Goal: Transaction & Acquisition: Subscribe to service/newsletter

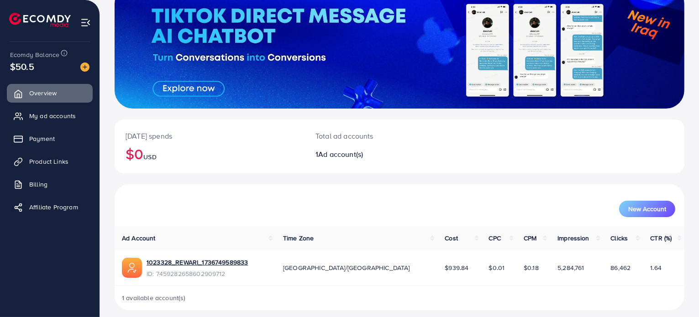
scroll to position [79, 0]
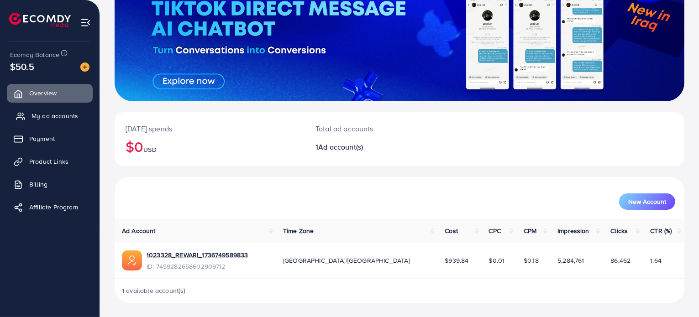
click at [75, 110] on link "My ad accounts" at bounding box center [50, 116] width 86 height 18
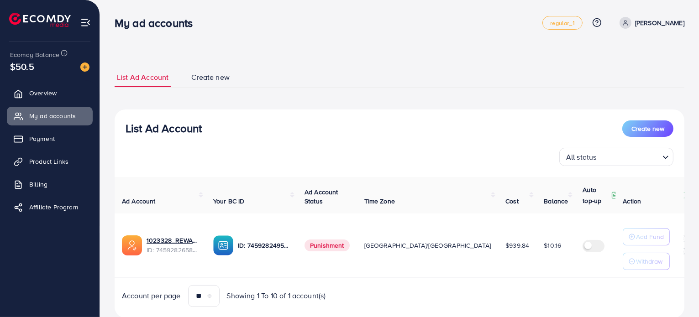
scroll to position [26, 0]
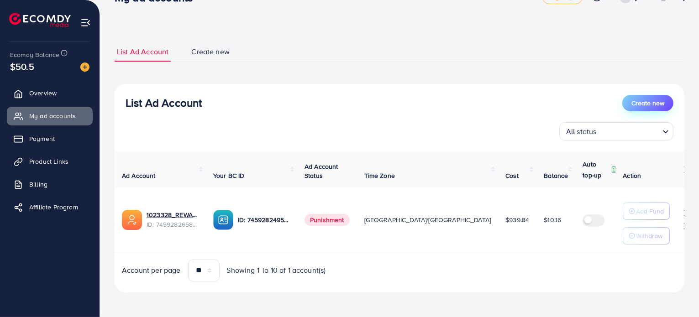
click at [645, 100] on span "Create new" at bounding box center [647, 103] width 33 height 9
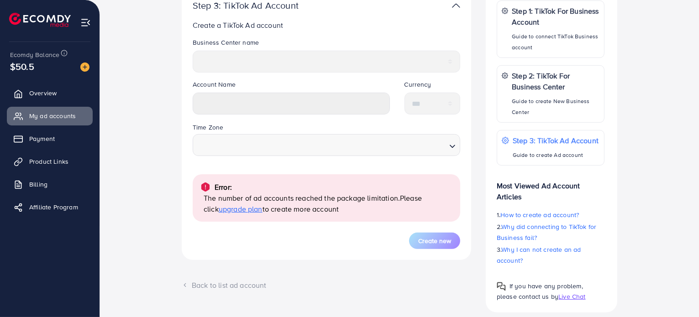
scroll to position [213, 0]
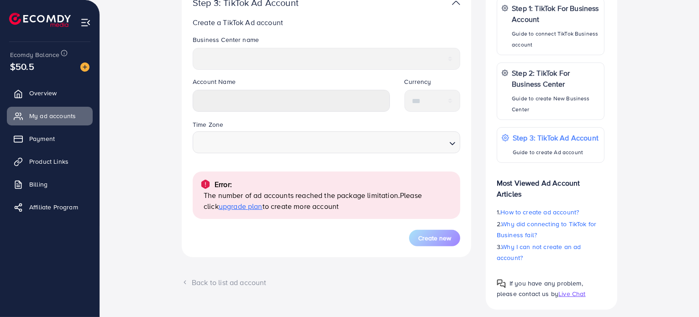
click at [228, 205] on span "upgrade plan" at bounding box center [241, 206] width 44 height 10
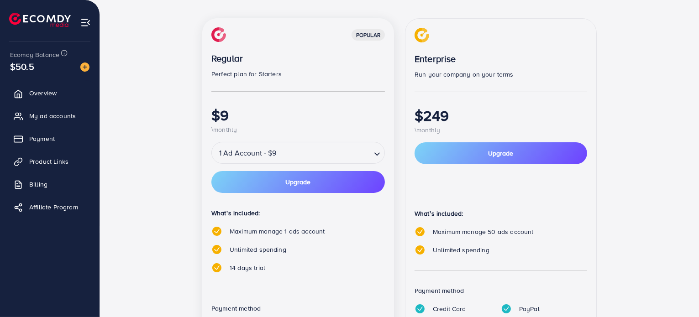
scroll to position [117, 0]
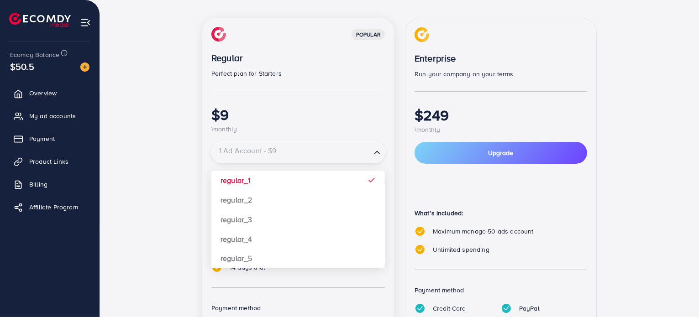
click at [332, 158] on input "Search for option" at bounding box center [291, 153] width 157 height 16
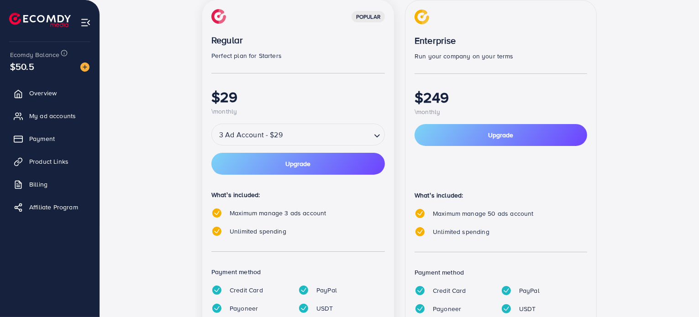
scroll to position [130, 0]
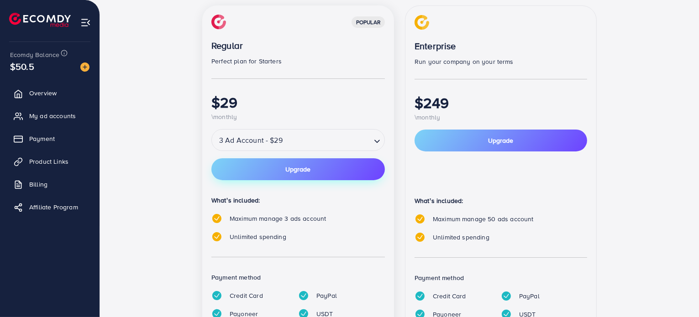
click at [299, 175] on button "Upgrade" at bounding box center [297, 169] width 173 height 22
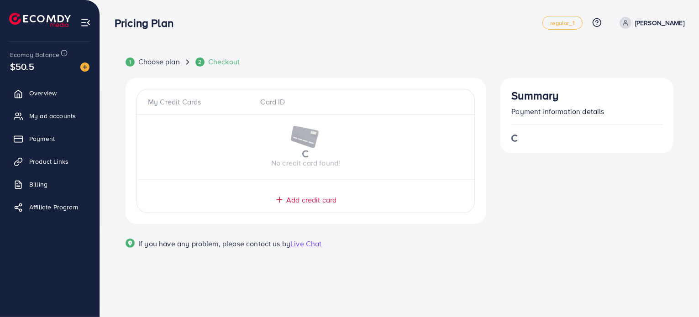
scroll to position [0, 0]
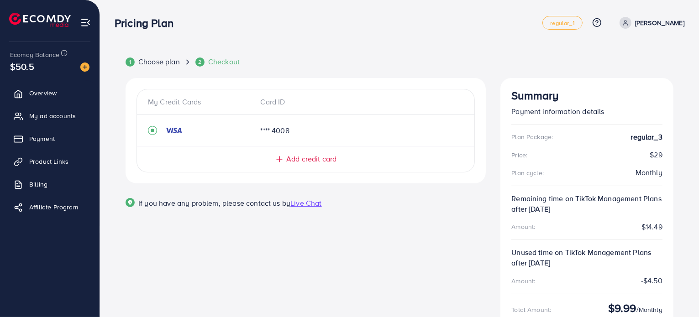
click at [255, 135] on div "**** 4008" at bounding box center [292, 131] width 79 height 10
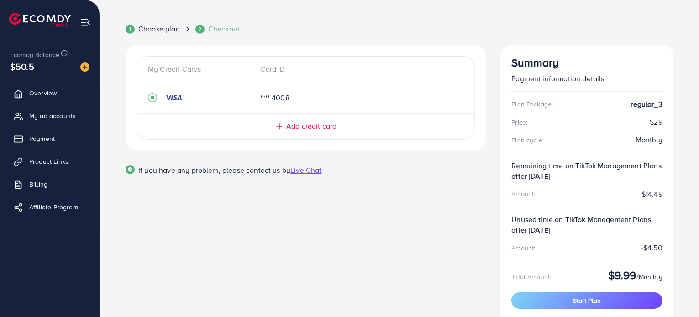
scroll to position [32, 0]
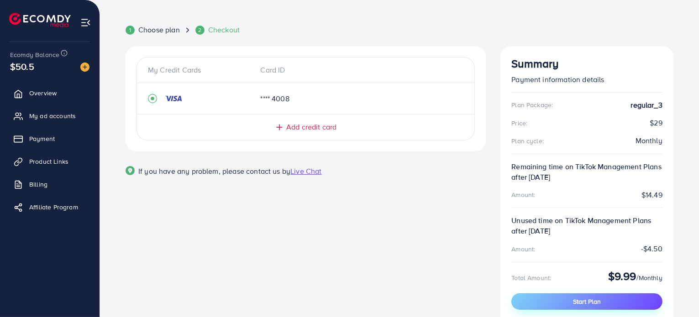
click at [573, 301] on span "Start Plan" at bounding box center [587, 301] width 28 height 9
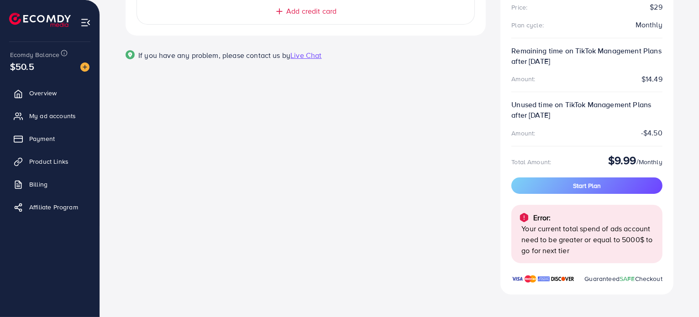
scroll to position [150, 0]
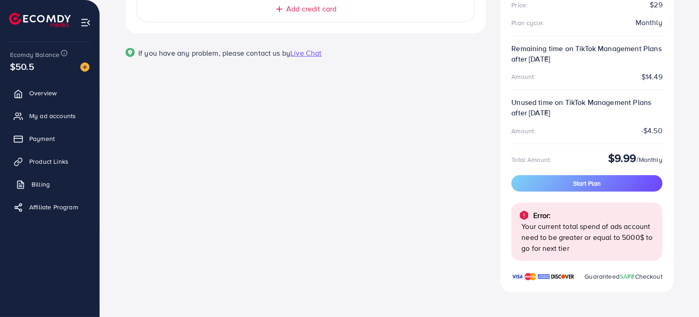
click at [31, 186] on span "Billing" at bounding box center [40, 184] width 18 height 9
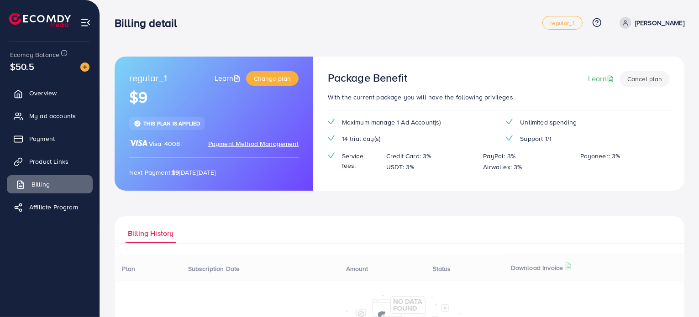
click at [31, 186] on span "Billing" at bounding box center [40, 184] width 18 height 9
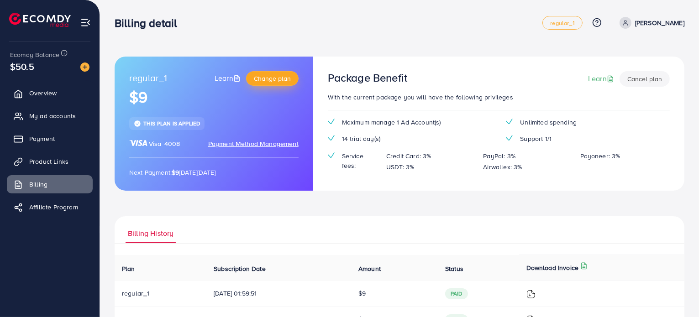
click at [279, 78] on span "Change plan" at bounding box center [272, 78] width 37 height 9
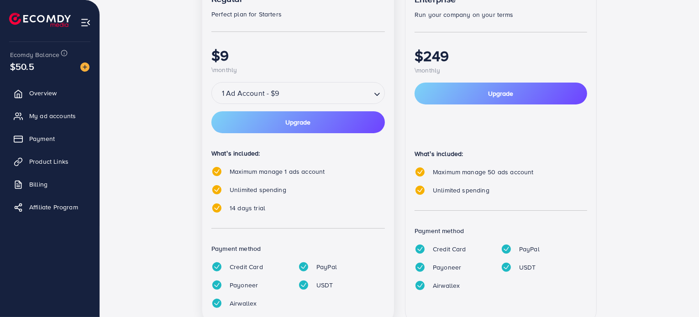
scroll to position [210, 0]
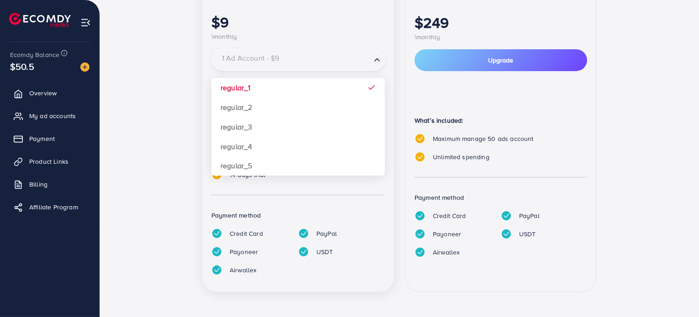
click at [338, 57] on input "Search for option" at bounding box center [292, 60] width 155 height 15
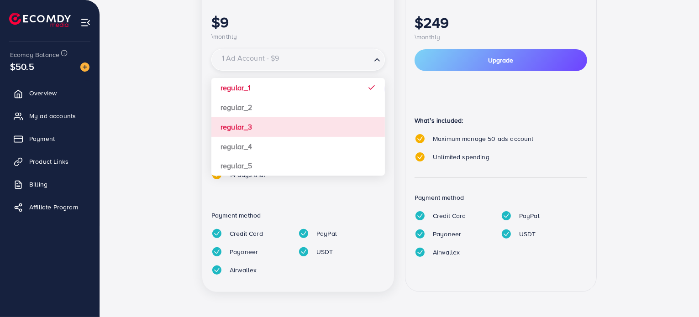
scroll to position [193, 0]
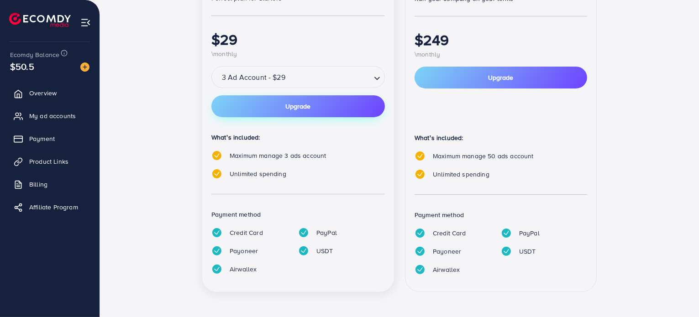
click at [332, 110] on button "Upgrade" at bounding box center [297, 106] width 173 height 22
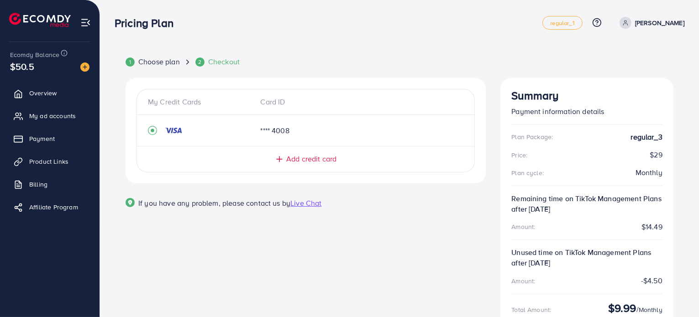
scroll to position [81, 0]
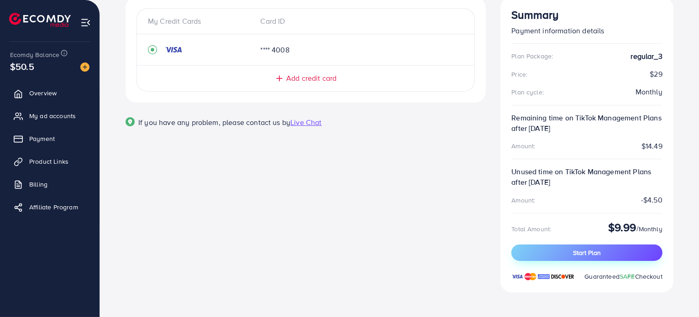
click at [587, 249] on span "Start Plan" at bounding box center [587, 252] width 28 height 9
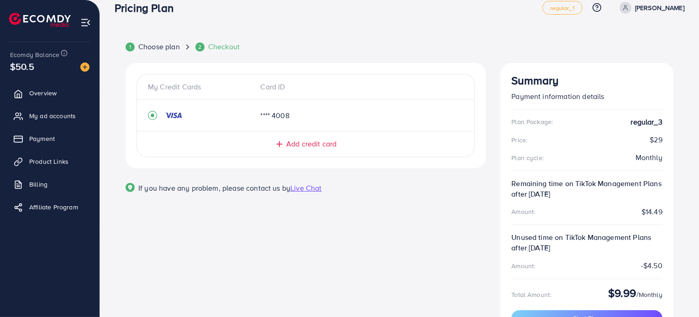
scroll to position [0, 0]
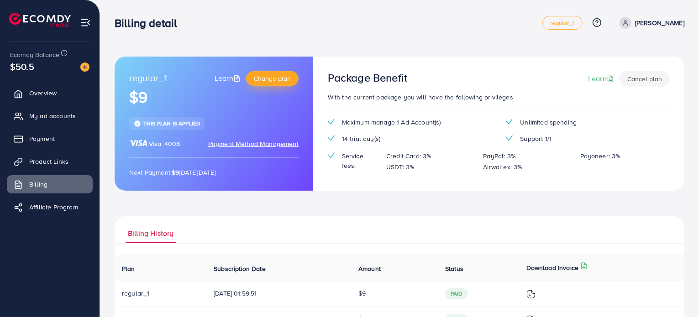
click at [273, 84] on button "Change plan" at bounding box center [272, 78] width 52 height 15
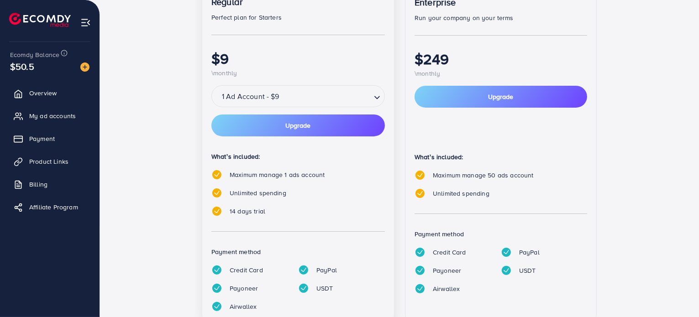
scroll to position [175, 0]
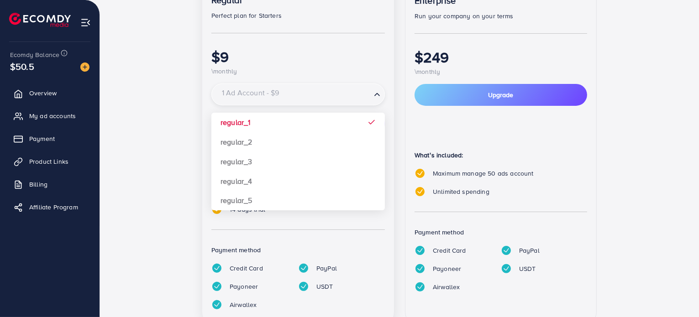
click at [293, 103] on div "1 Ad Account - $9 Loading..." at bounding box center [297, 95] width 173 height 22
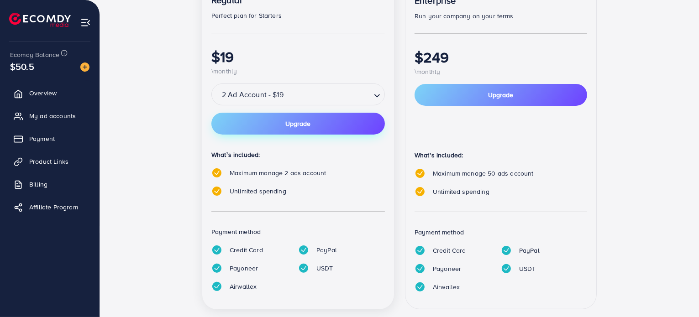
click at [299, 127] on span "Upgrade" at bounding box center [298, 124] width 25 height 6
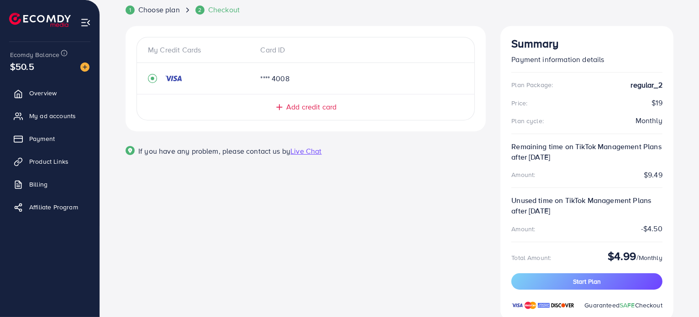
scroll to position [81, 0]
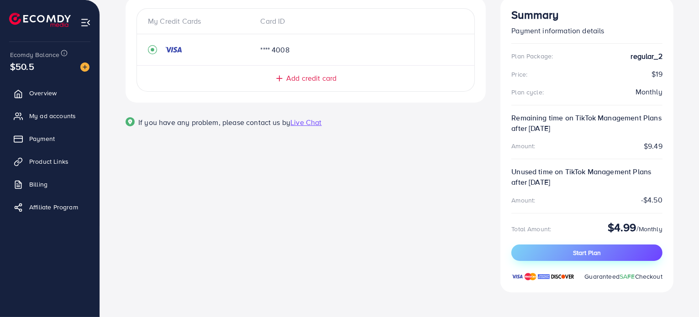
click at [588, 252] on span "Start Plan" at bounding box center [587, 252] width 28 height 9
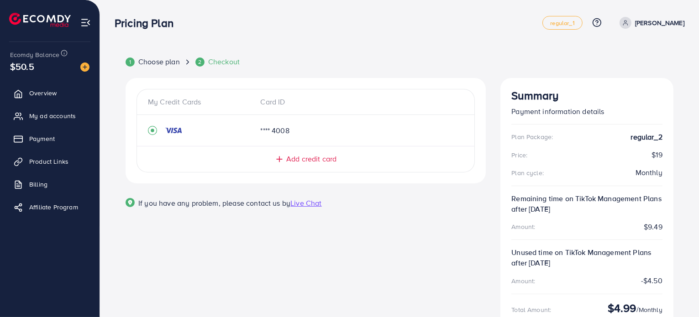
scroll to position [1, 0]
